Goal: Communication & Community: Answer question/provide support

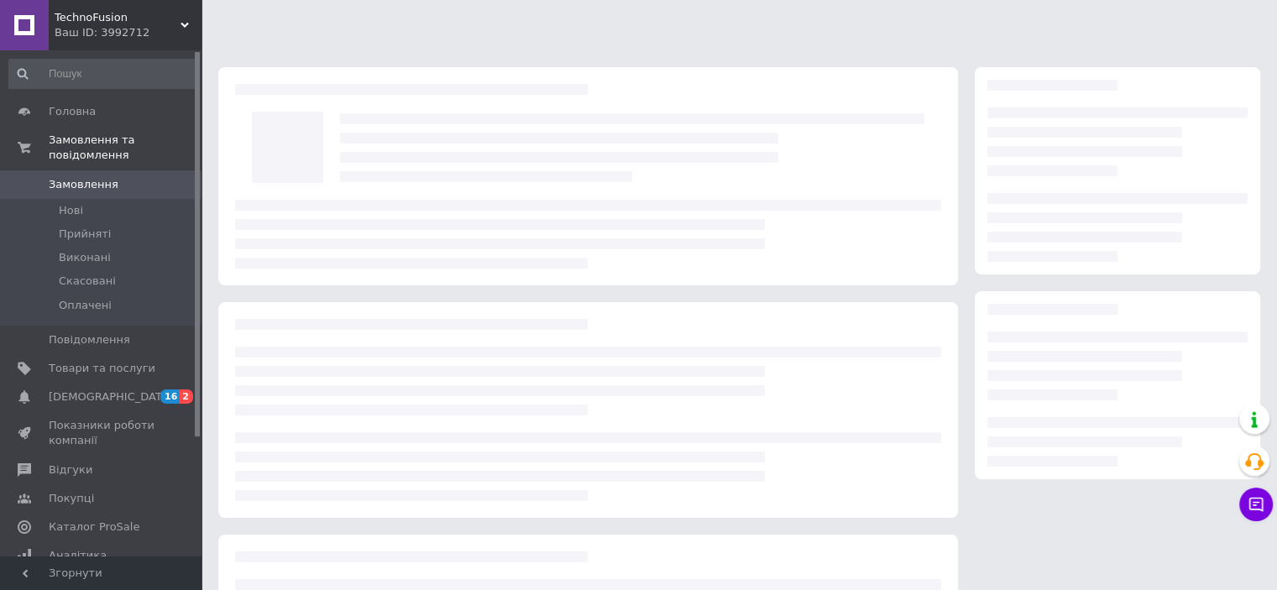
scroll to position [177, 0]
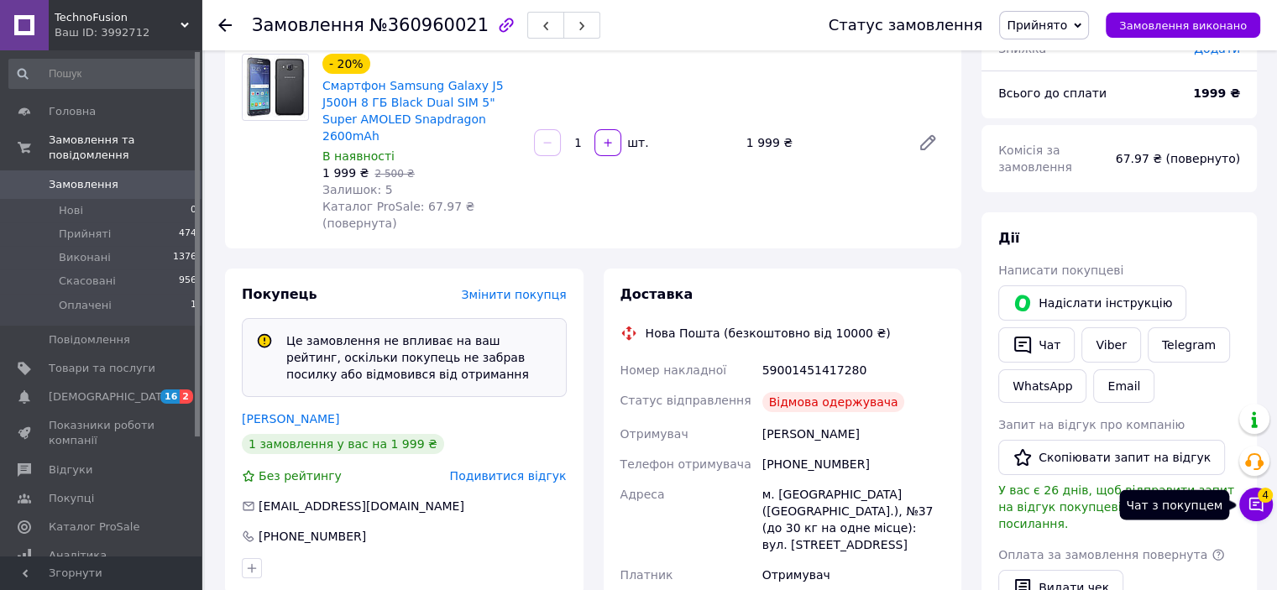
click at [1252, 494] on button "Чат з покупцем 4" at bounding box center [1256, 505] width 34 height 34
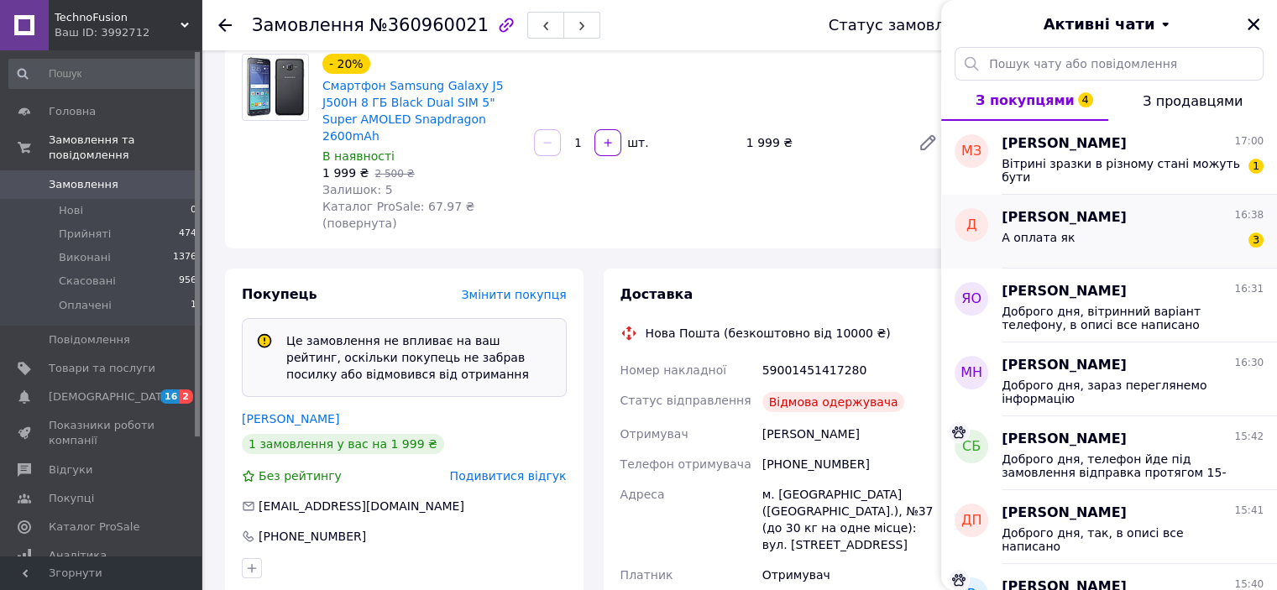
click at [1184, 238] on div "А оплата як 3" at bounding box center [1132, 240] width 262 height 27
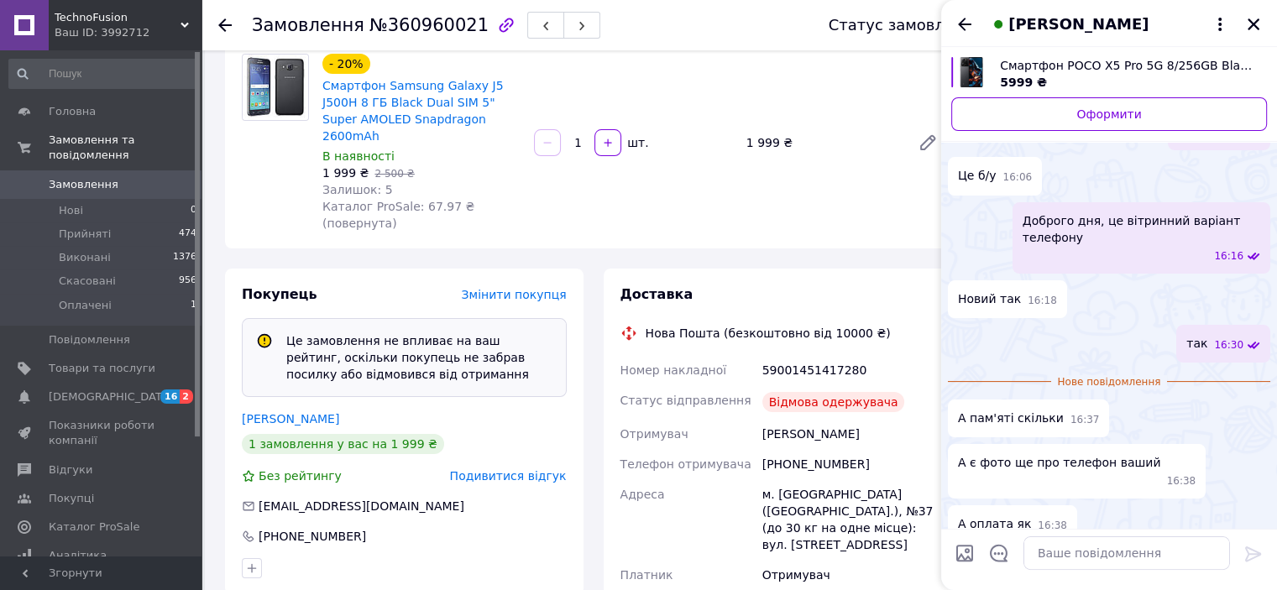
scroll to position [306, 0]
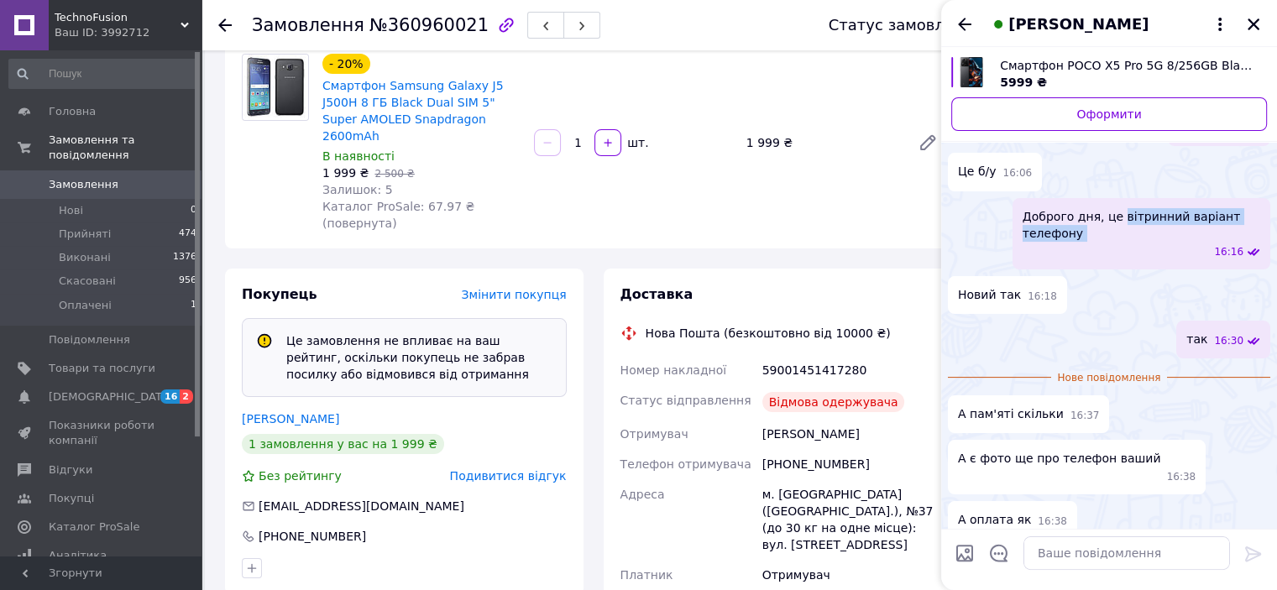
drag, startPoint x: 1115, startPoint y: 216, endPoint x: 1118, endPoint y: 248, distance: 32.1
click at [1118, 248] on div "Доброго дня, це вітринний варіант телефону 16:16" at bounding box center [1141, 233] width 258 height 71
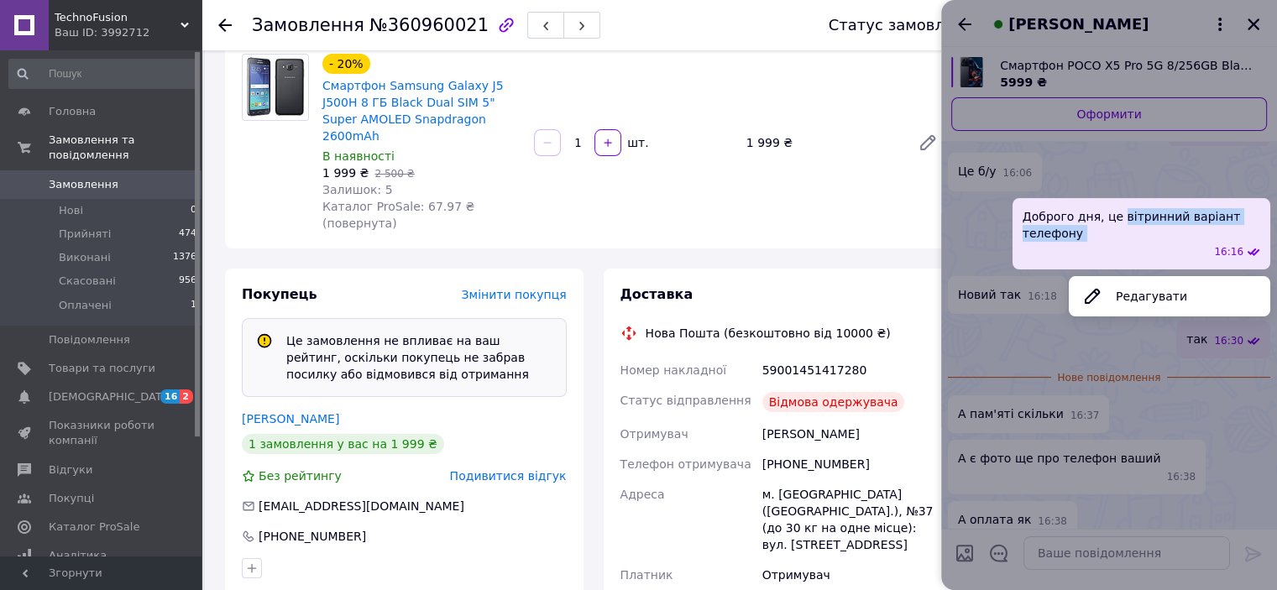
copy span "вітринний варіант телефону"
click at [1106, 556] on div at bounding box center [1109, 295] width 336 height 590
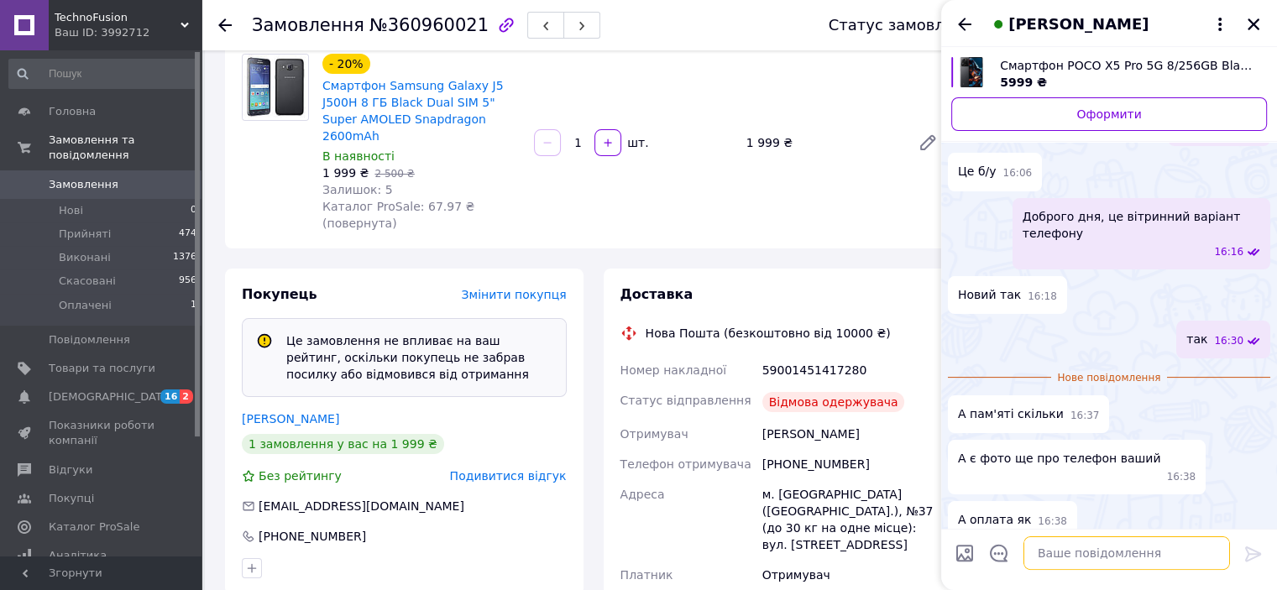
click at [1106, 556] on textarea at bounding box center [1126, 553] width 206 height 34
paste textarea "вітринний варіант телефону"
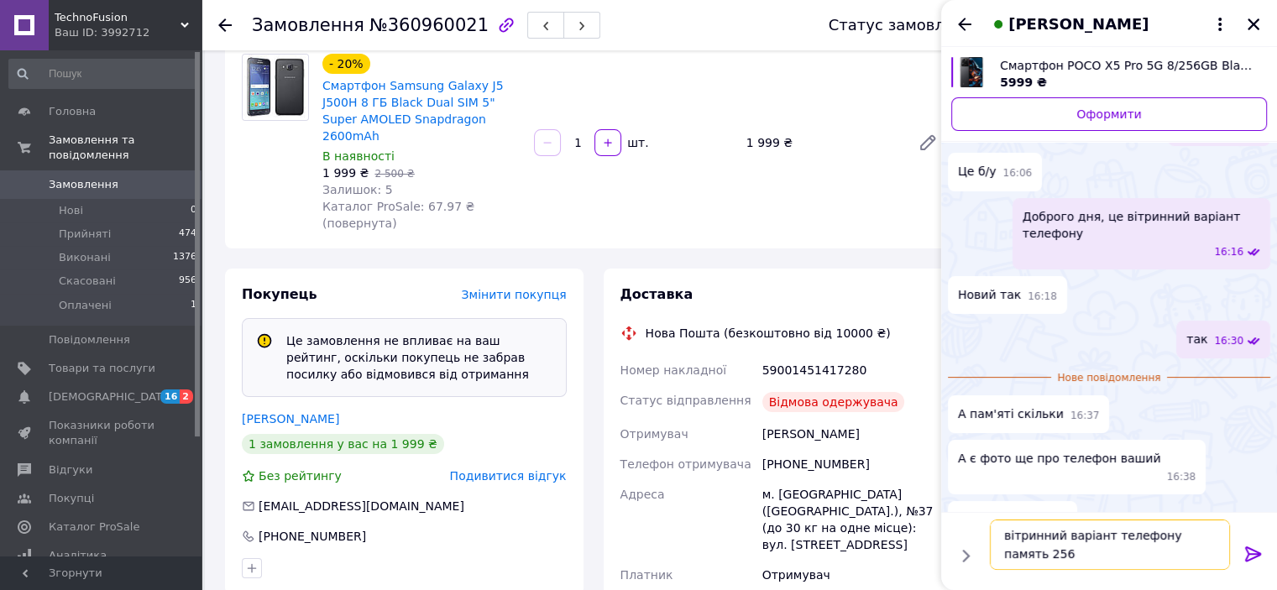
scroll to position [11, 0]
type textarea "вітринний варіант телефону память 256 характеристики відповідають опису"
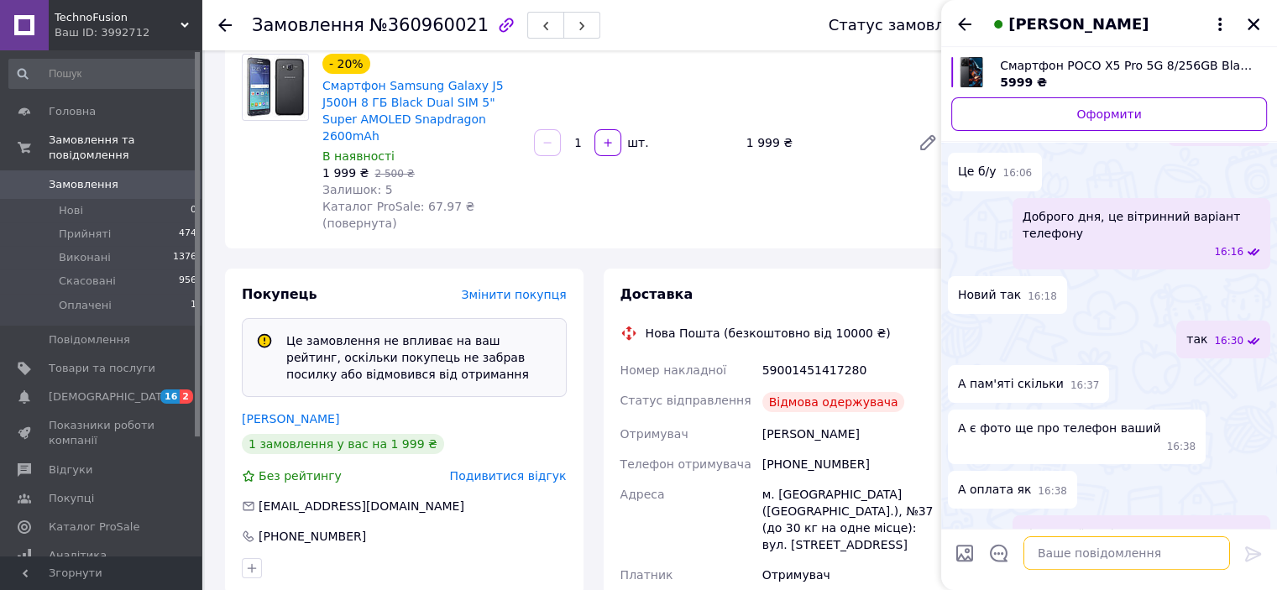
scroll to position [370, 0]
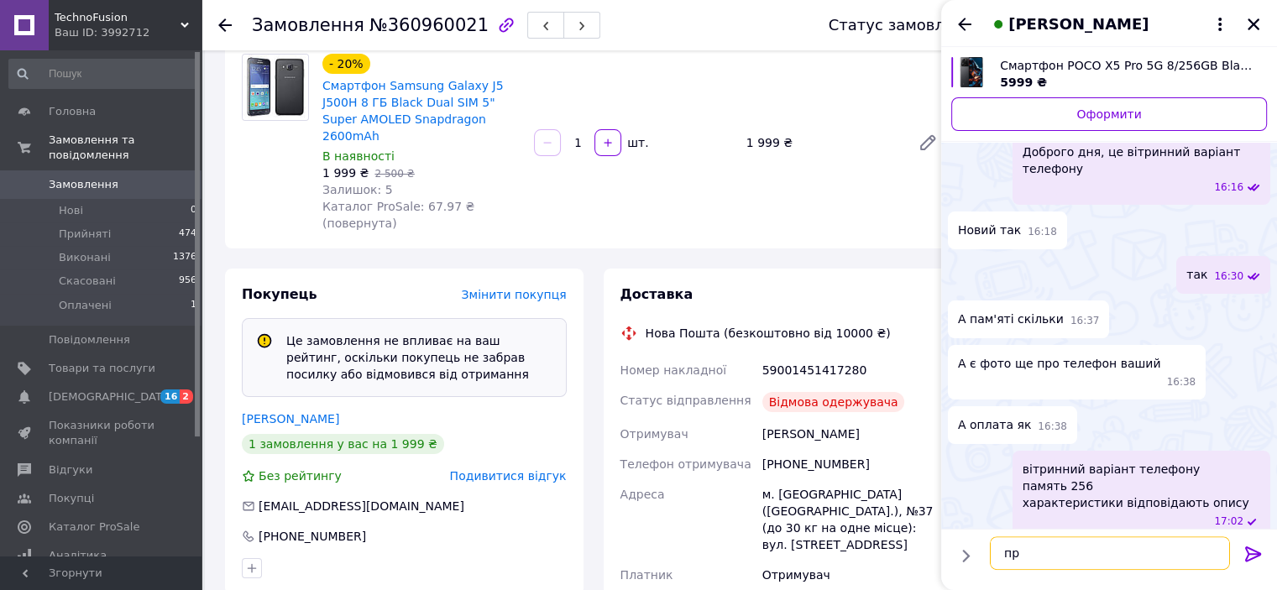
type textarea "п"
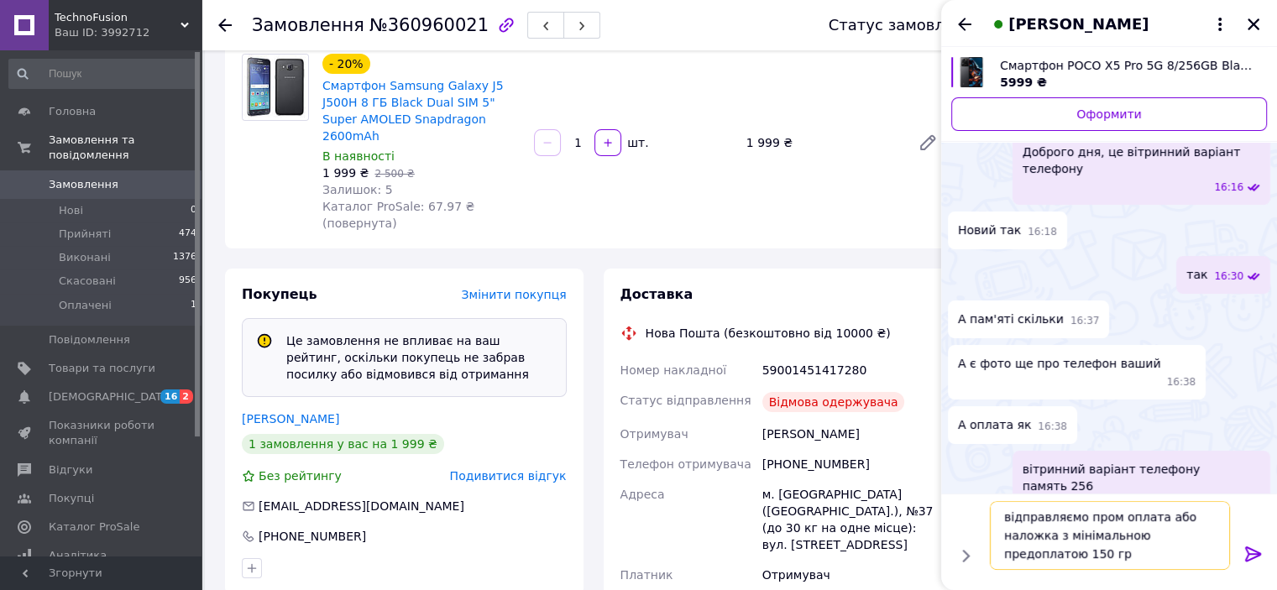
type textarea "відправляємо пром оплата або наложка з мінімальною предоплатою 150 грн"
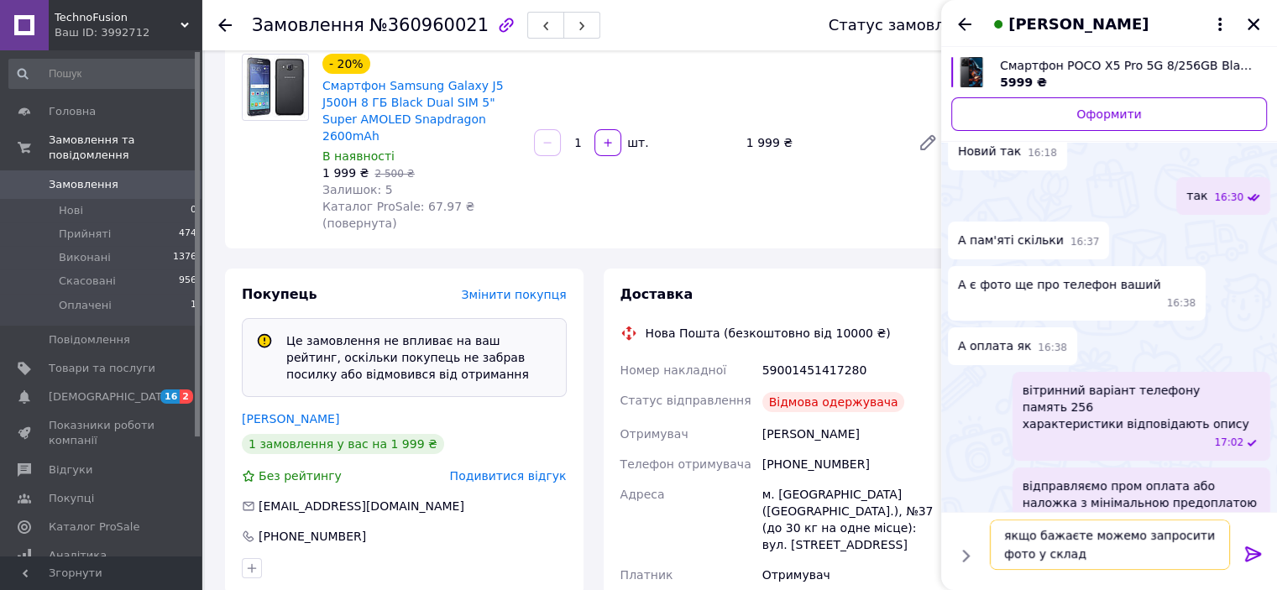
type textarea "якщо бажаєте можемо запросити фото у склада"
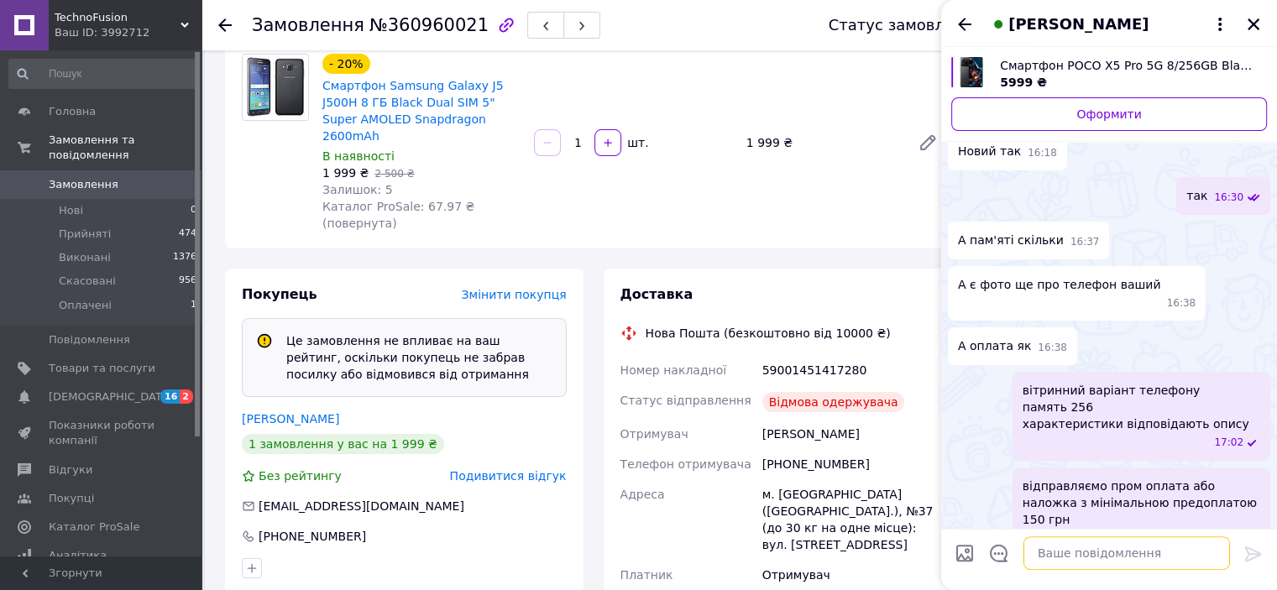
scroll to position [527, 0]
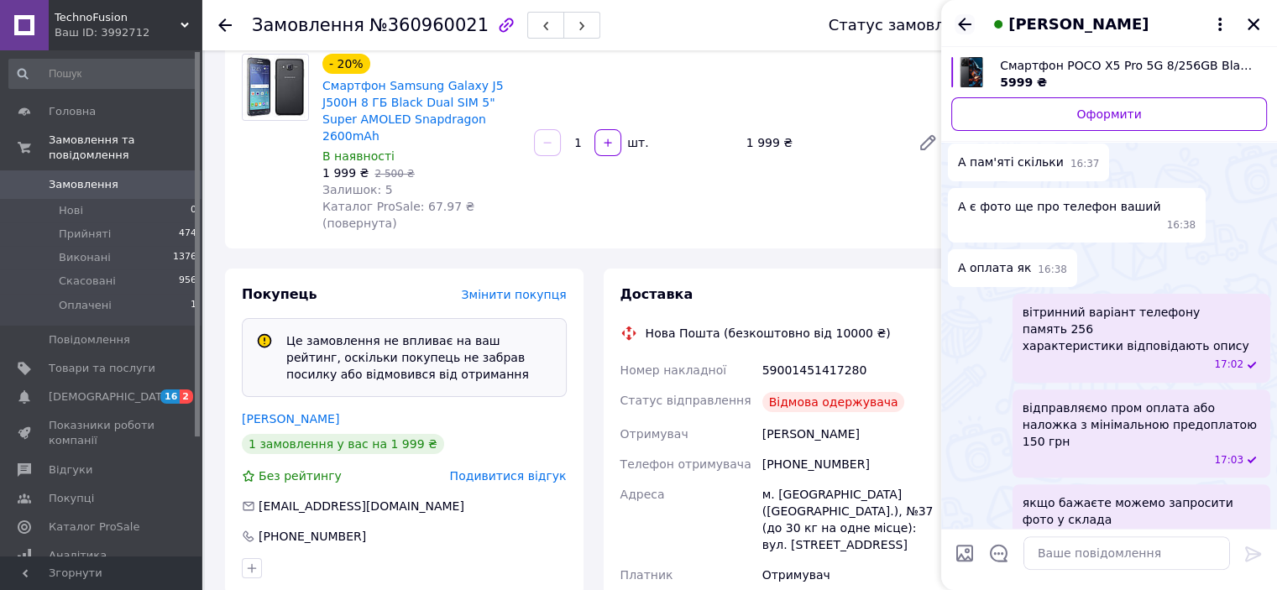
click at [964, 21] on icon "Назад" at bounding box center [964, 24] width 20 height 20
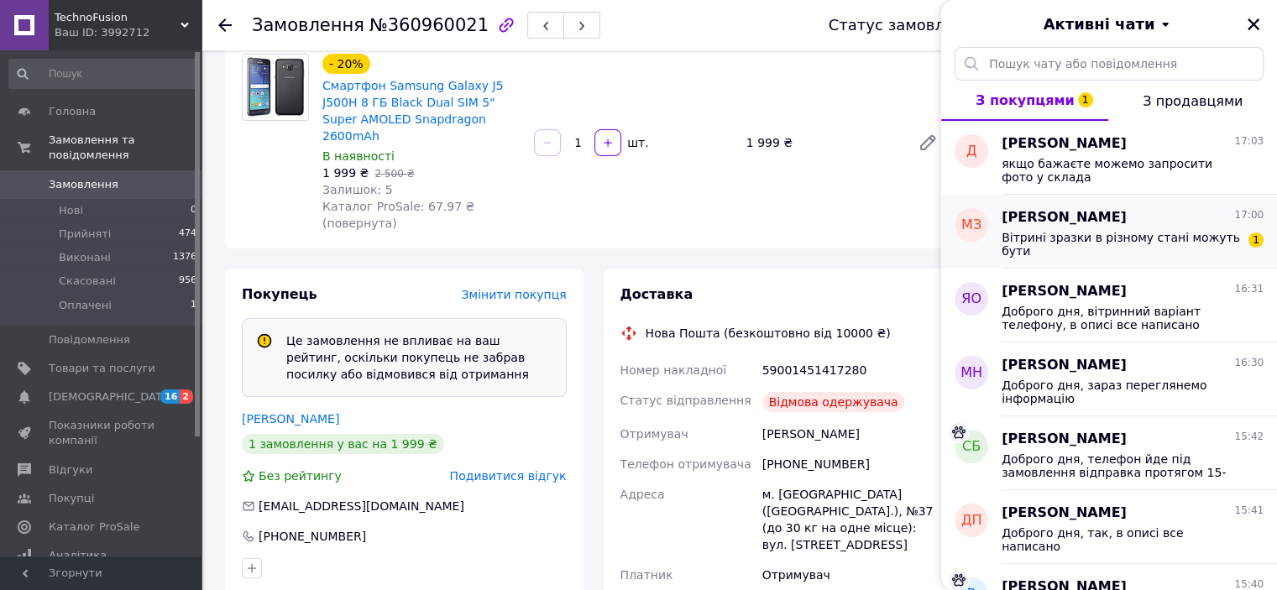
click at [1189, 257] on div "[PERSON_NAME] 17:00 Вітрині зразки в різному стані можуть бути 1" at bounding box center [1138, 232] width 275 height 74
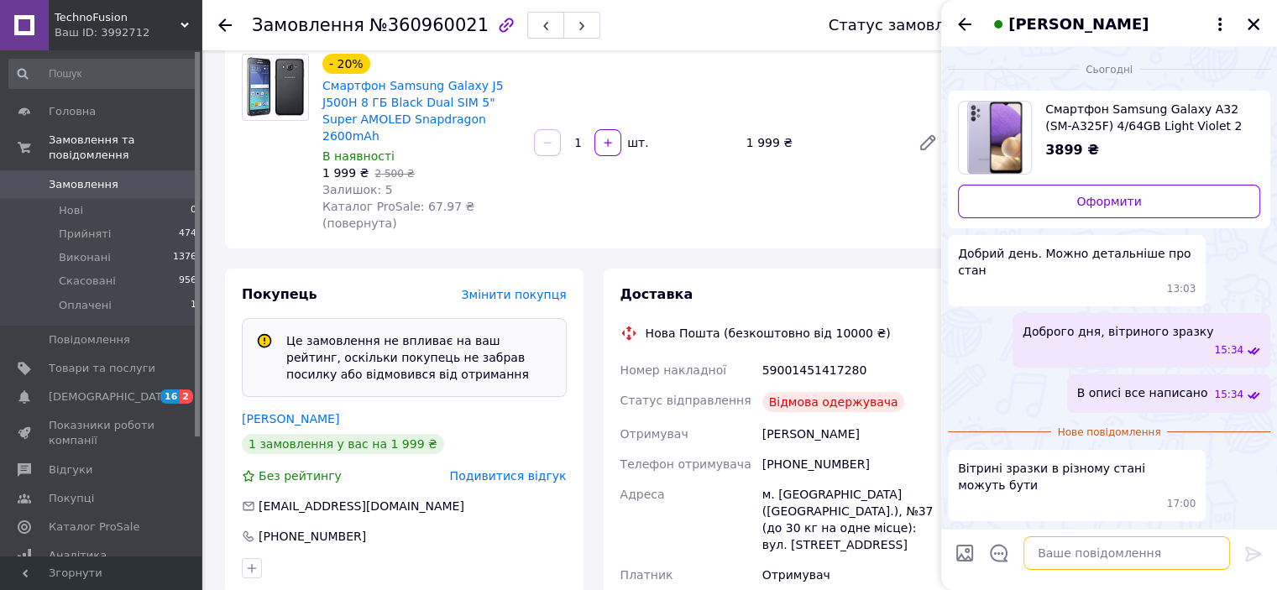
click at [1119, 560] on textarea at bounding box center [1126, 553] width 206 height 34
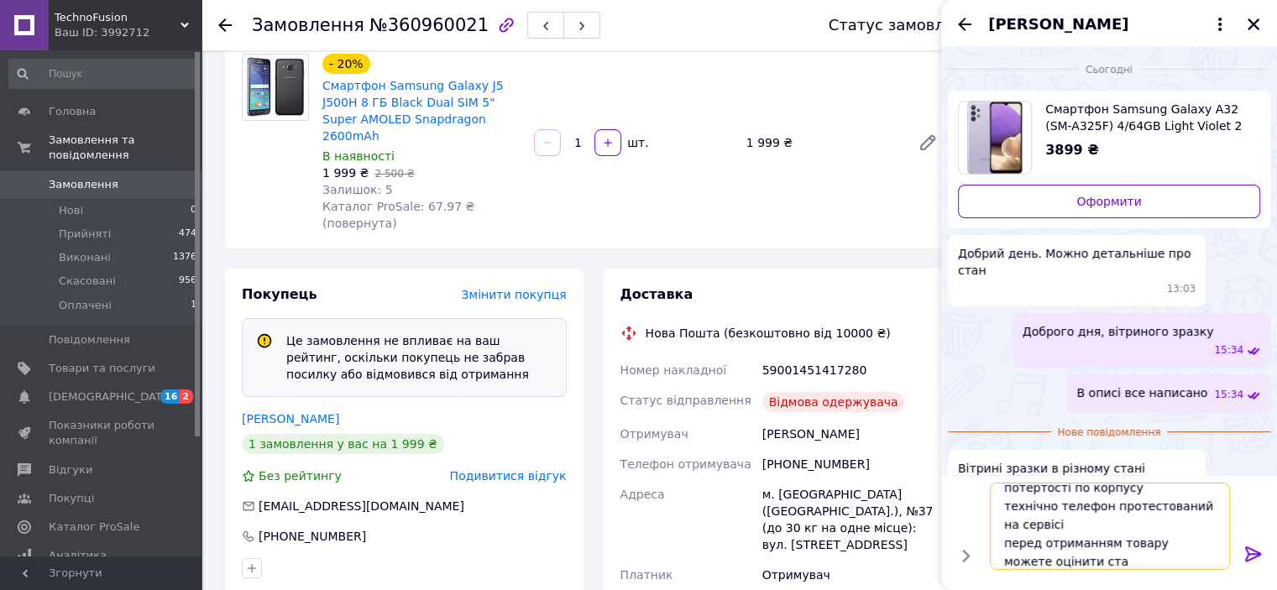
scroll to position [19, 0]
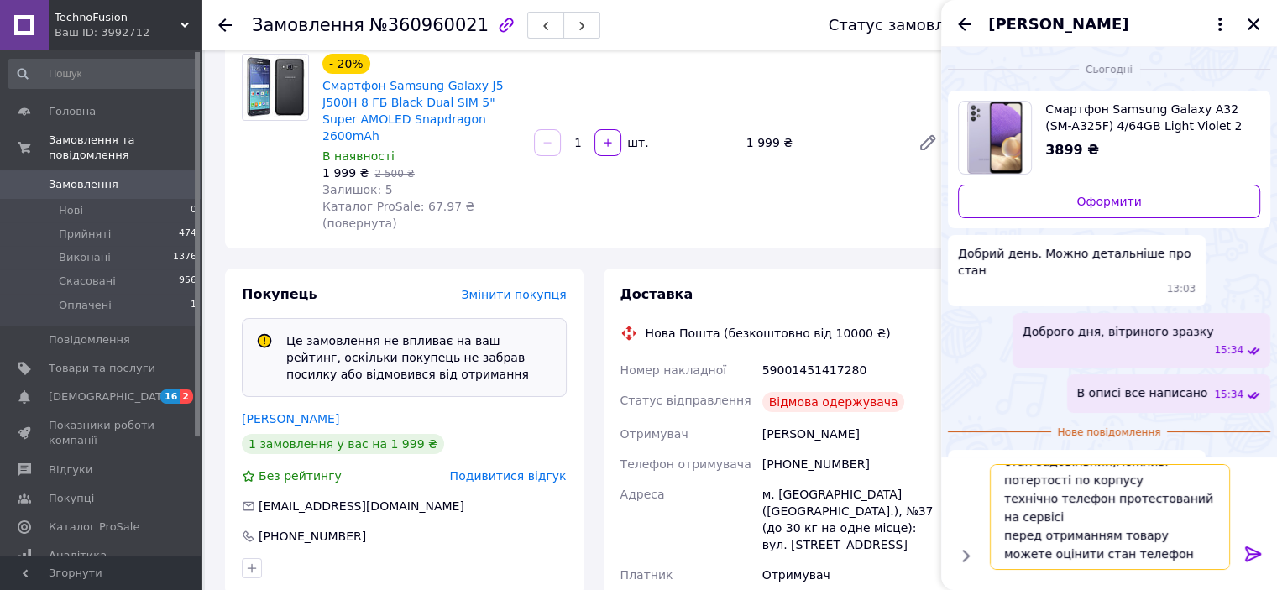
type textarea "стан задовільний,можливі потертості по корпусу технічно телефон протестований н…"
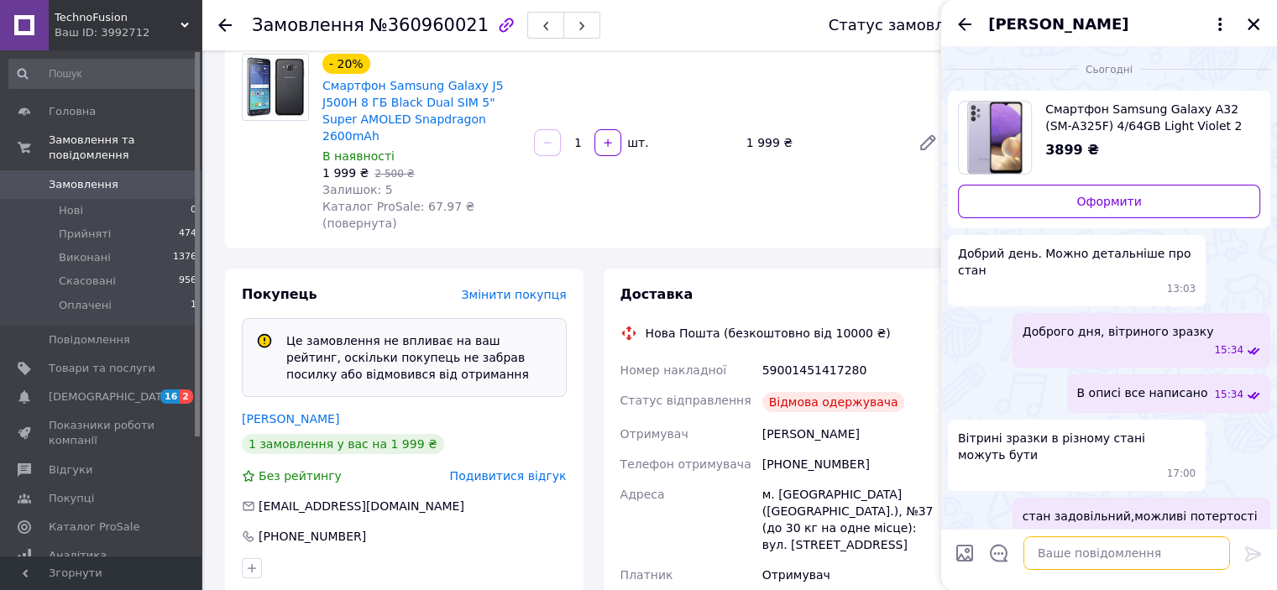
scroll to position [46, 0]
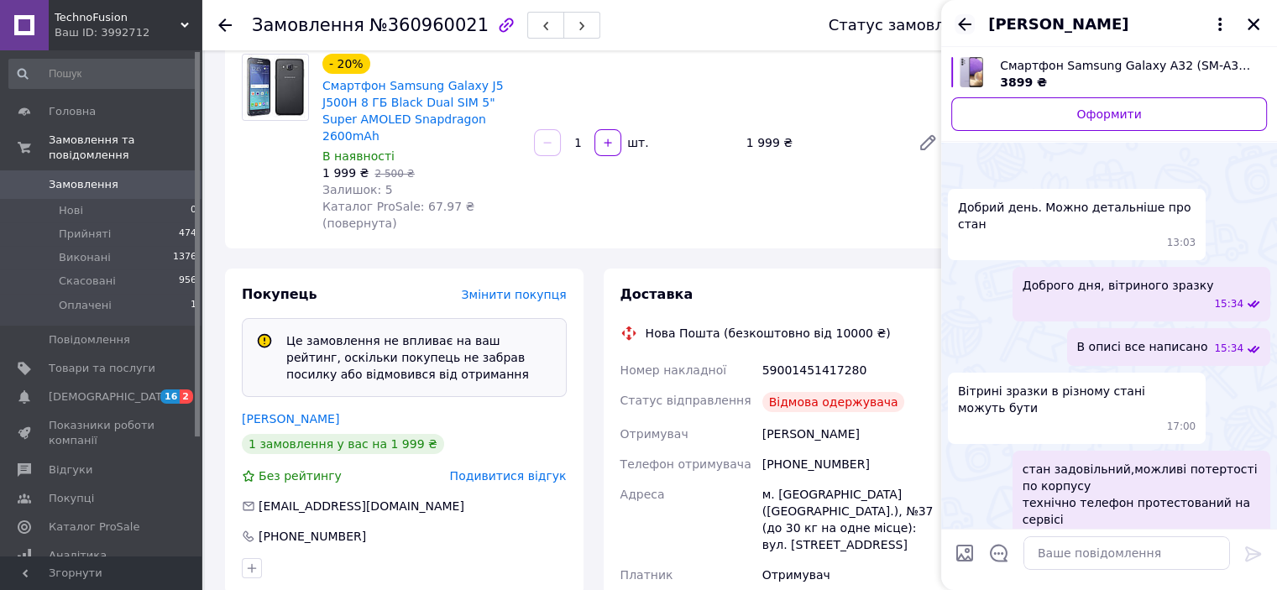
click at [957, 26] on icon "Назад" at bounding box center [964, 24] width 20 height 20
